Goal: Task Accomplishment & Management: Use online tool/utility

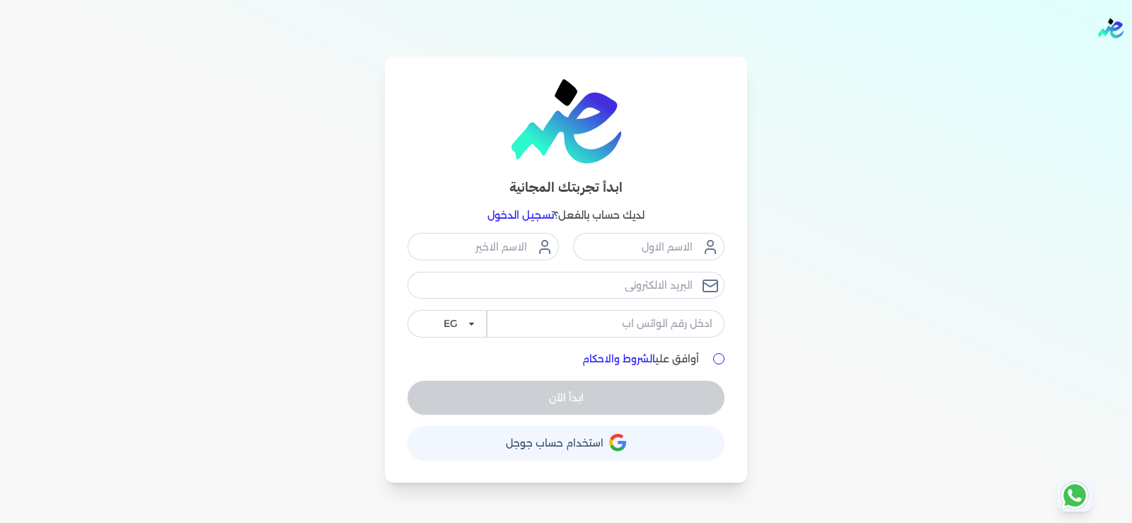
click at [603, 441] on button "حساب استخدام حساب جوجل" at bounding box center [566, 443] width 317 height 34
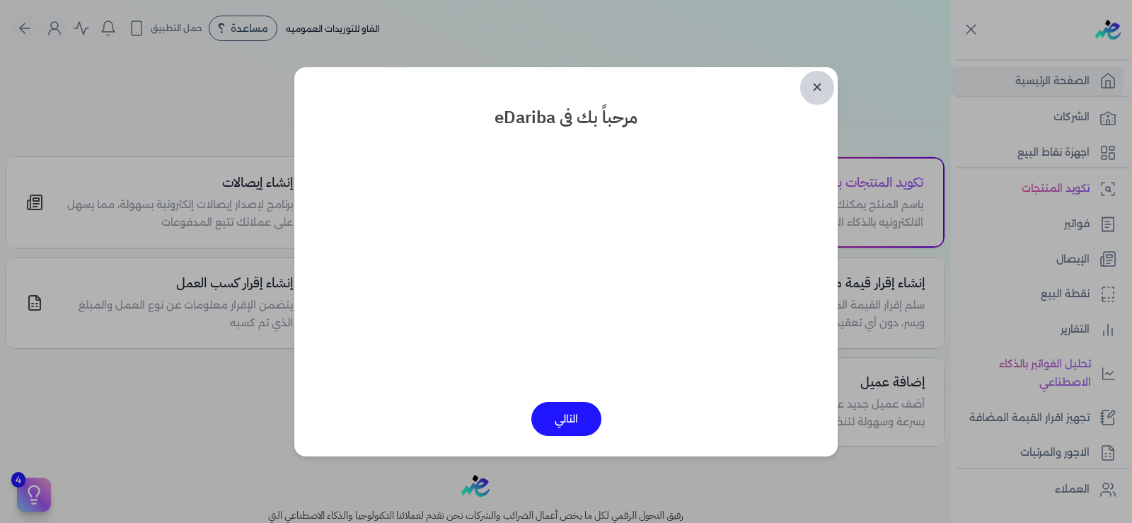
click at [813, 89] on link "✕" at bounding box center [817, 88] width 34 height 34
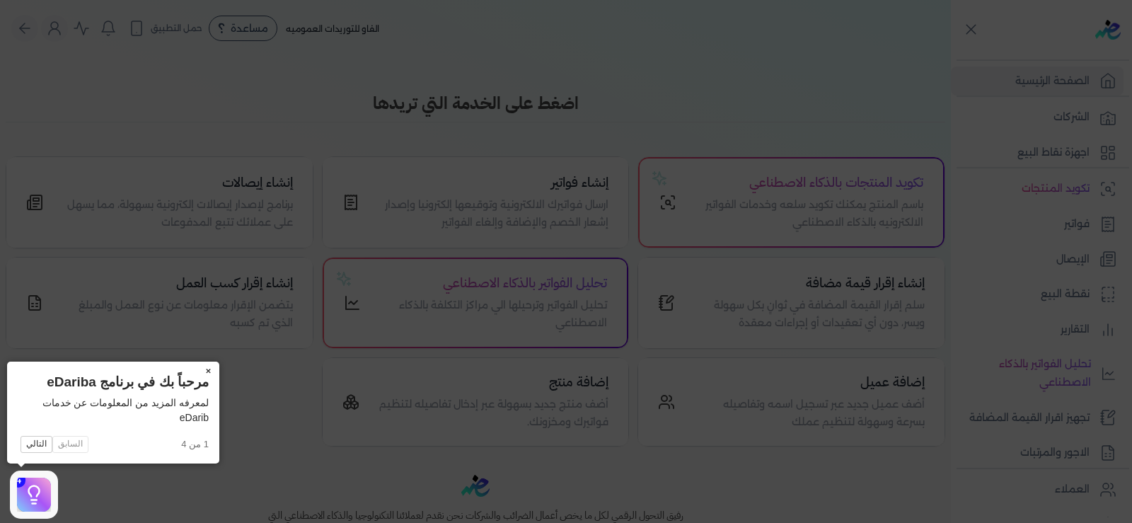
click at [209, 365] on button "×" at bounding box center [208, 372] width 23 height 20
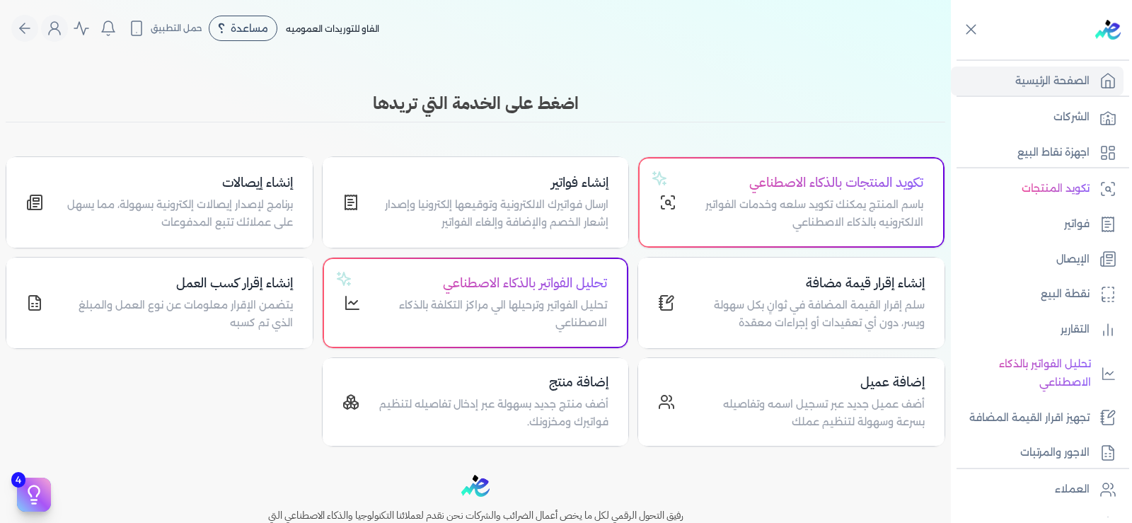
click at [570, 79] on div "Toggle Navigation الاسعار العمولات مساعدة خدمة العملاء دليل المستخدم تسجيل الدخ…" at bounding box center [475, 261] width 951 height 523
